Goal: Task Accomplishment & Management: Use online tool/utility

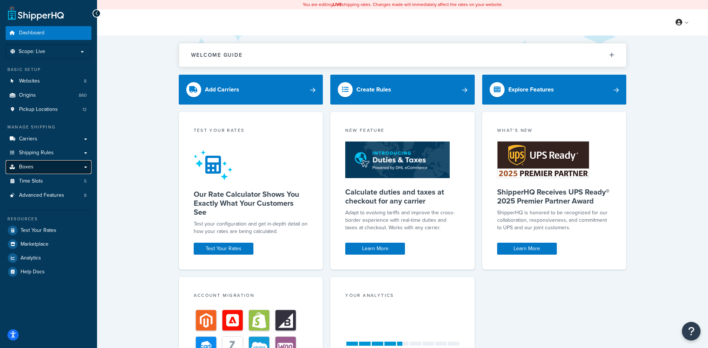
click at [34, 169] on link "Boxes" at bounding box center [49, 167] width 86 height 14
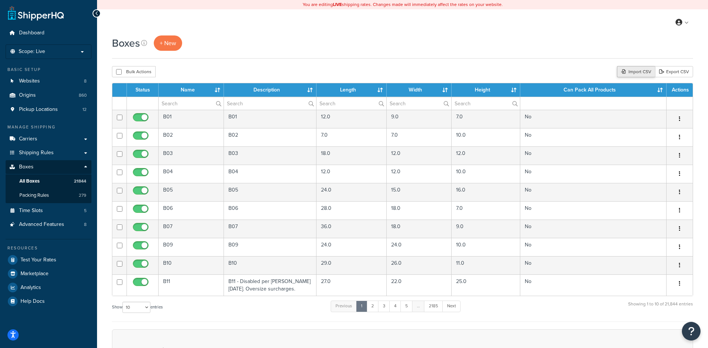
click at [635, 70] on div "Import CSV" at bounding box center [636, 71] width 38 height 11
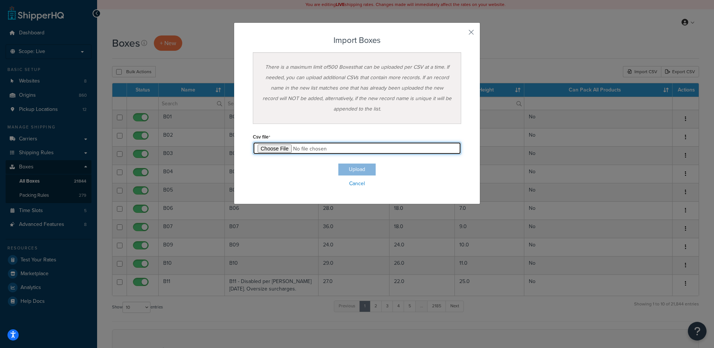
click at [266, 147] on input "file" at bounding box center [357, 148] width 208 height 13
type input "C:\fakepath\09_26_2025_box_dims.csv"
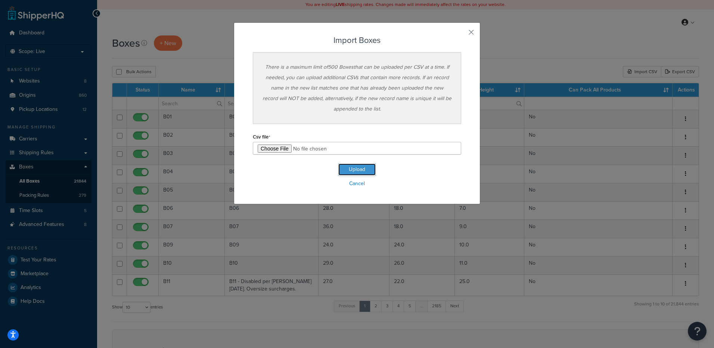
click at [353, 172] on button "Upload" at bounding box center [356, 169] width 37 height 12
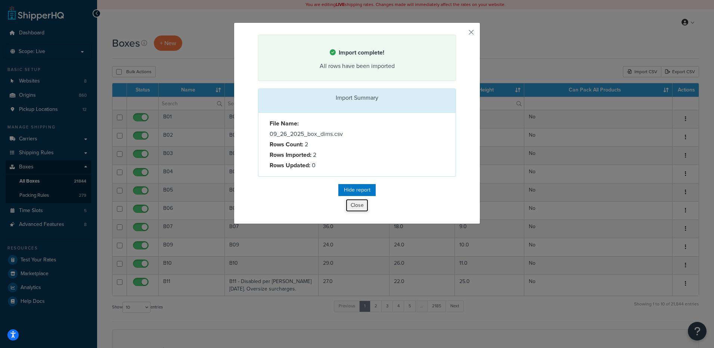
click at [351, 207] on button "Close" at bounding box center [357, 205] width 22 height 13
